Goal: Navigation & Orientation: Find specific page/section

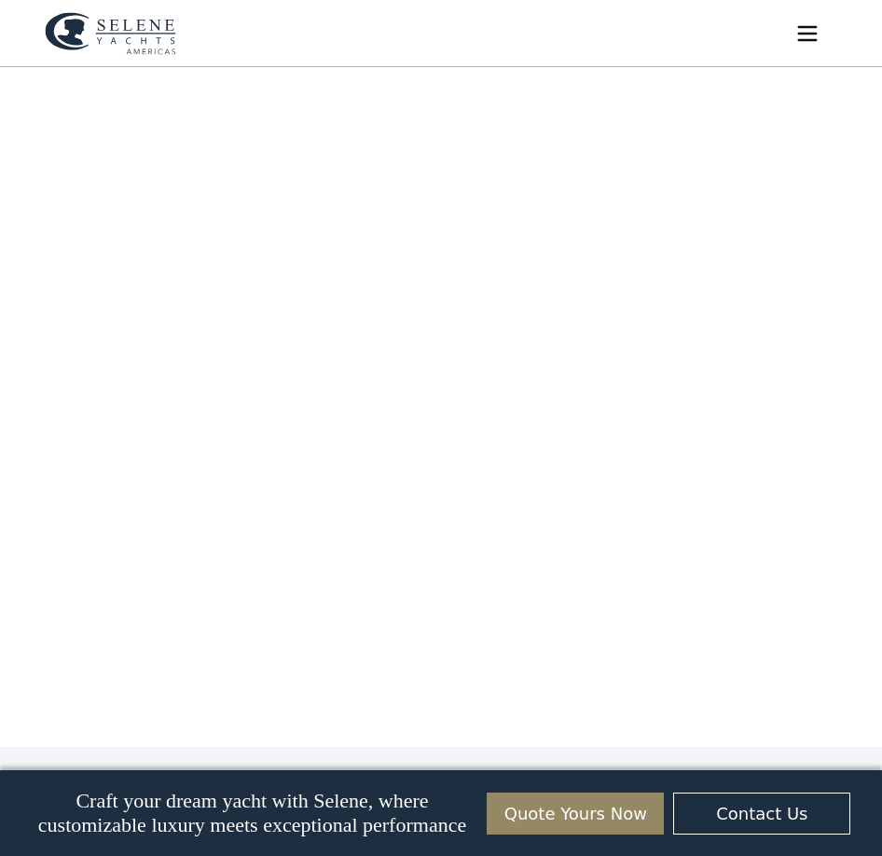
scroll to position [1585, 0]
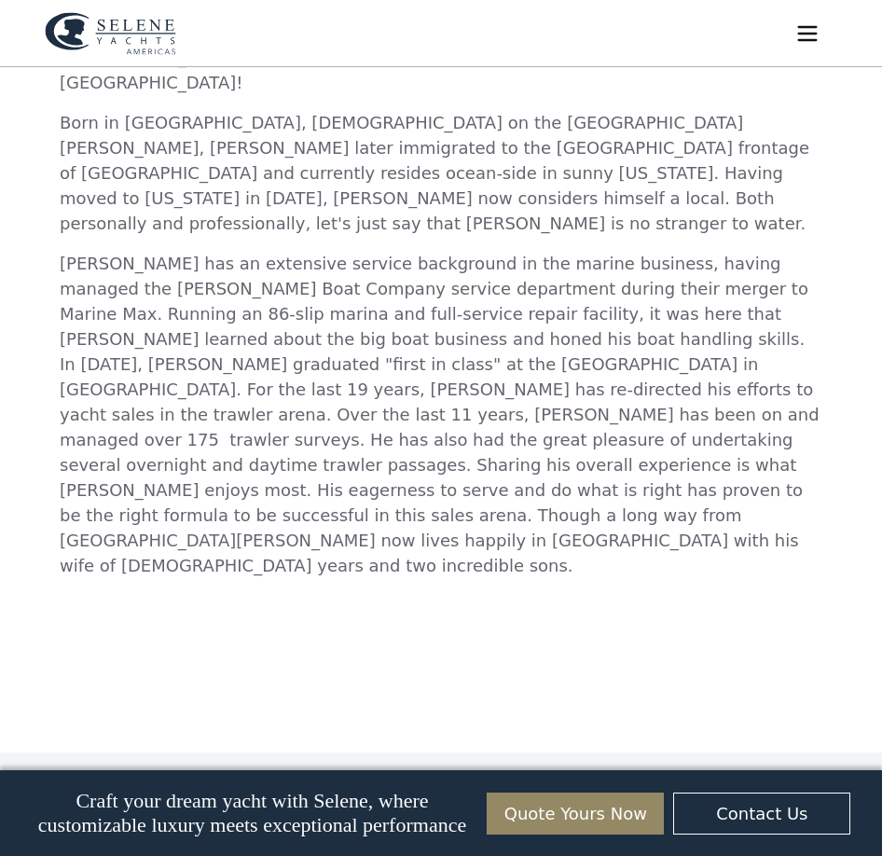
scroll to position [1491, 0]
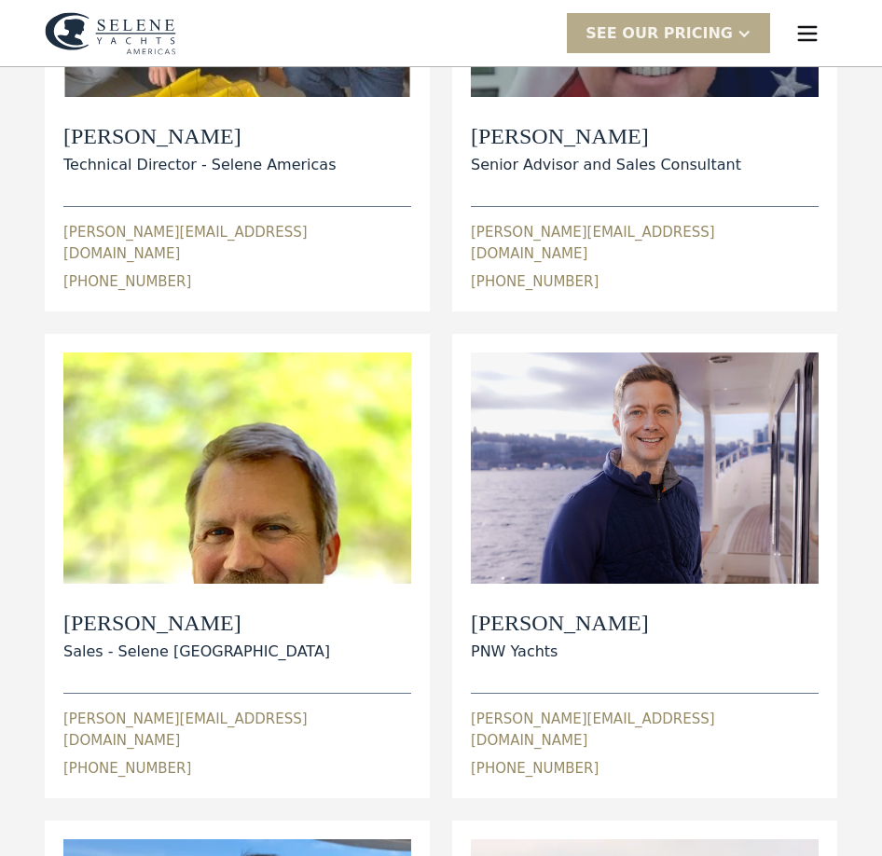
scroll to position [559, 0]
